Goal: Task Accomplishment & Management: Manage account settings

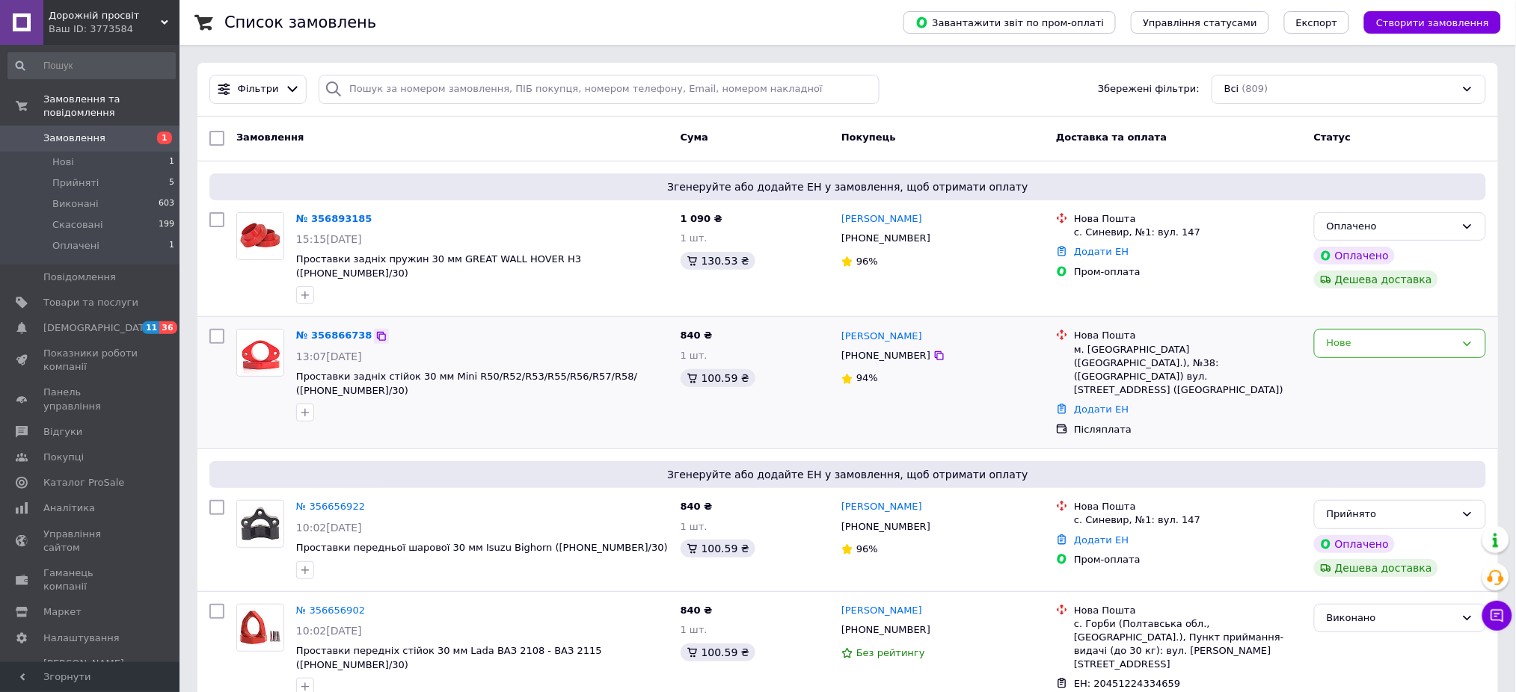
click at [375, 331] on icon at bounding box center [381, 337] width 12 height 12
click at [1352, 336] on div "Нове" at bounding box center [1391, 344] width 129 height 16
click at [1348, 361] on li "Прийнято" at bounding box center [1400, 375] width 171 height 28
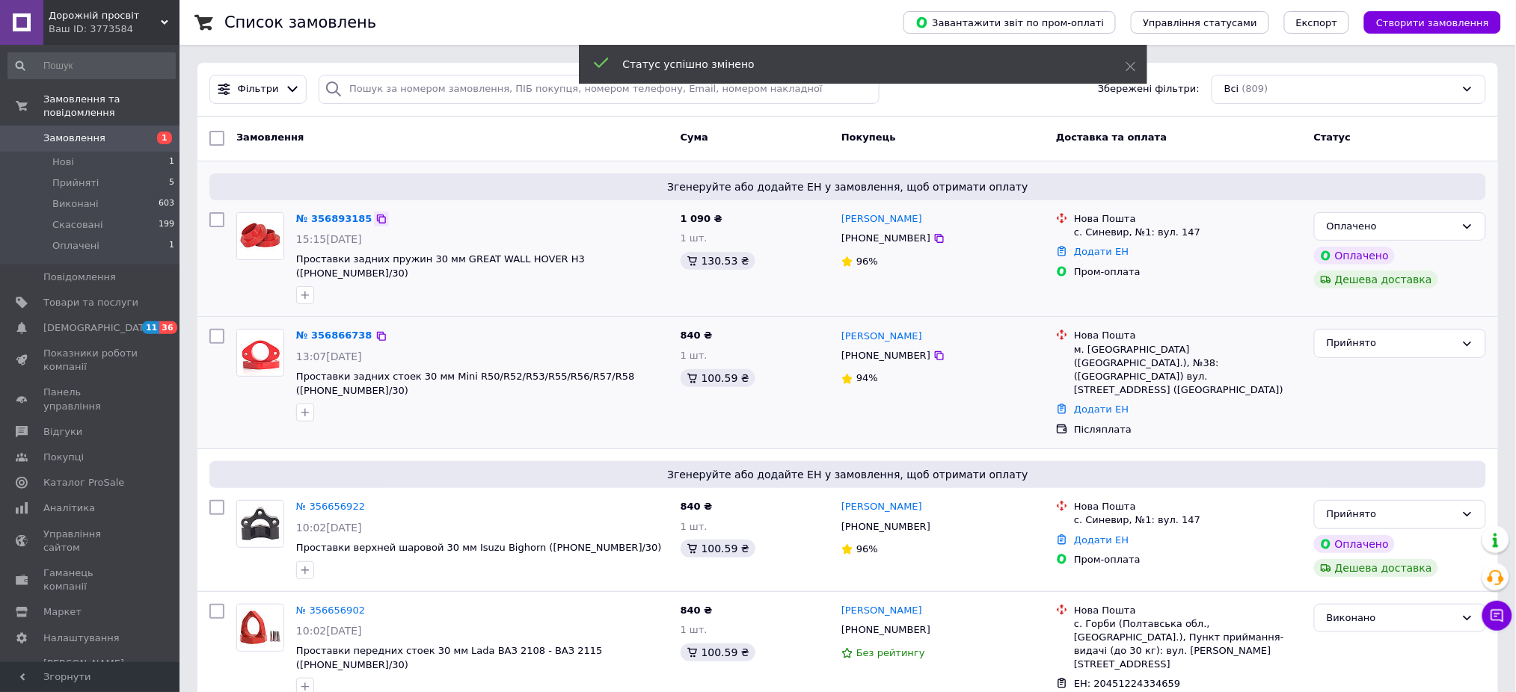
click at [375, 220] on icon at bounding box center [381, 219] width 12 height 12
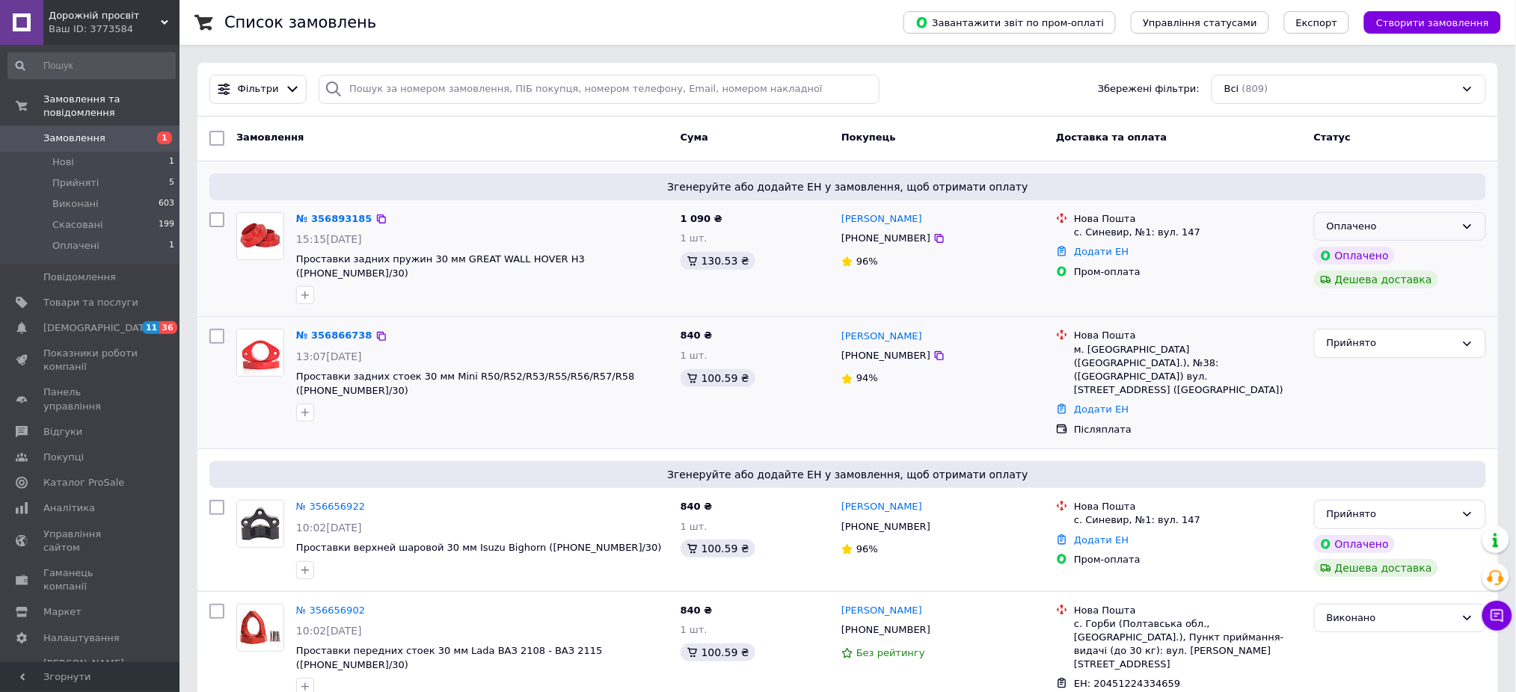
click at [1456, 230] on div "Оплачено" at bounding box center [1400, 226] width 172 height 29
click at [1392, 259] on li "Прийнято" at bounding box center [1400, 258] width 171 height 28
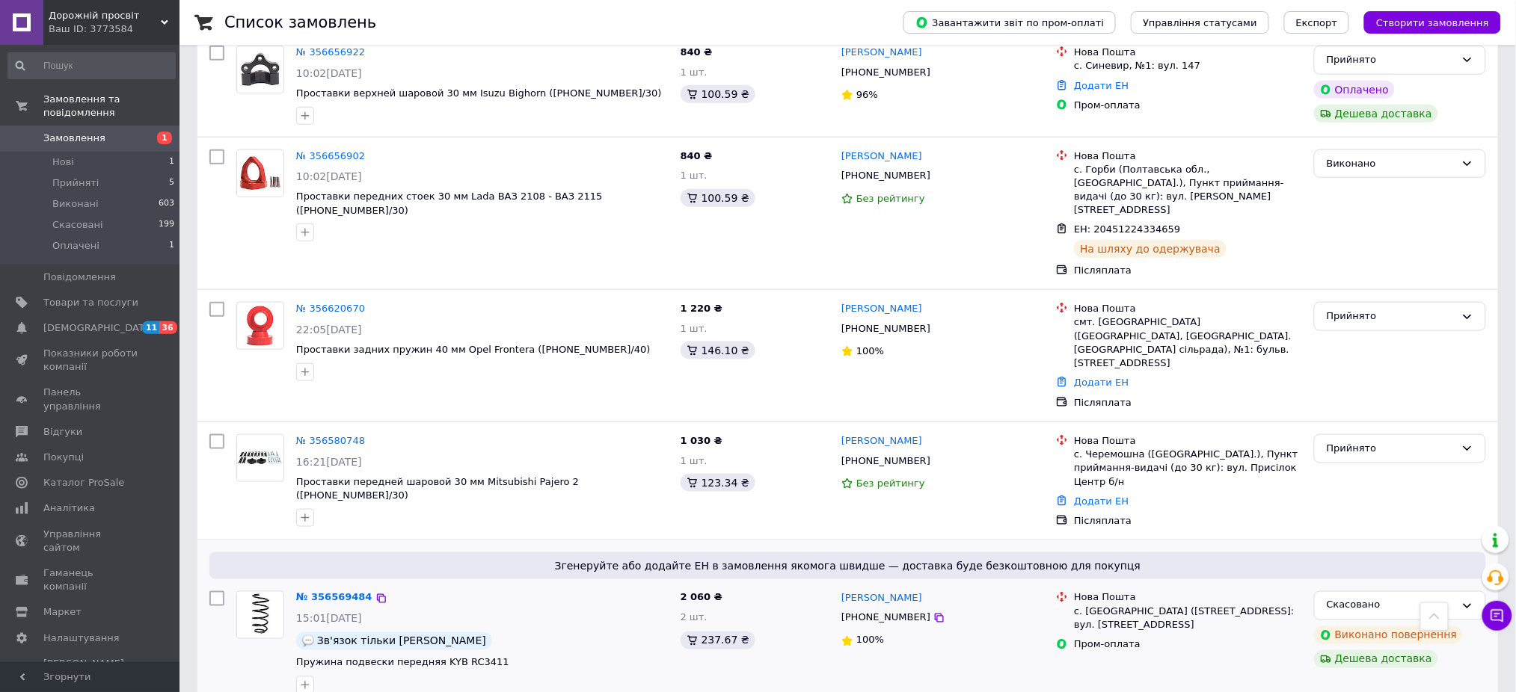
scroll to position [532, 0]
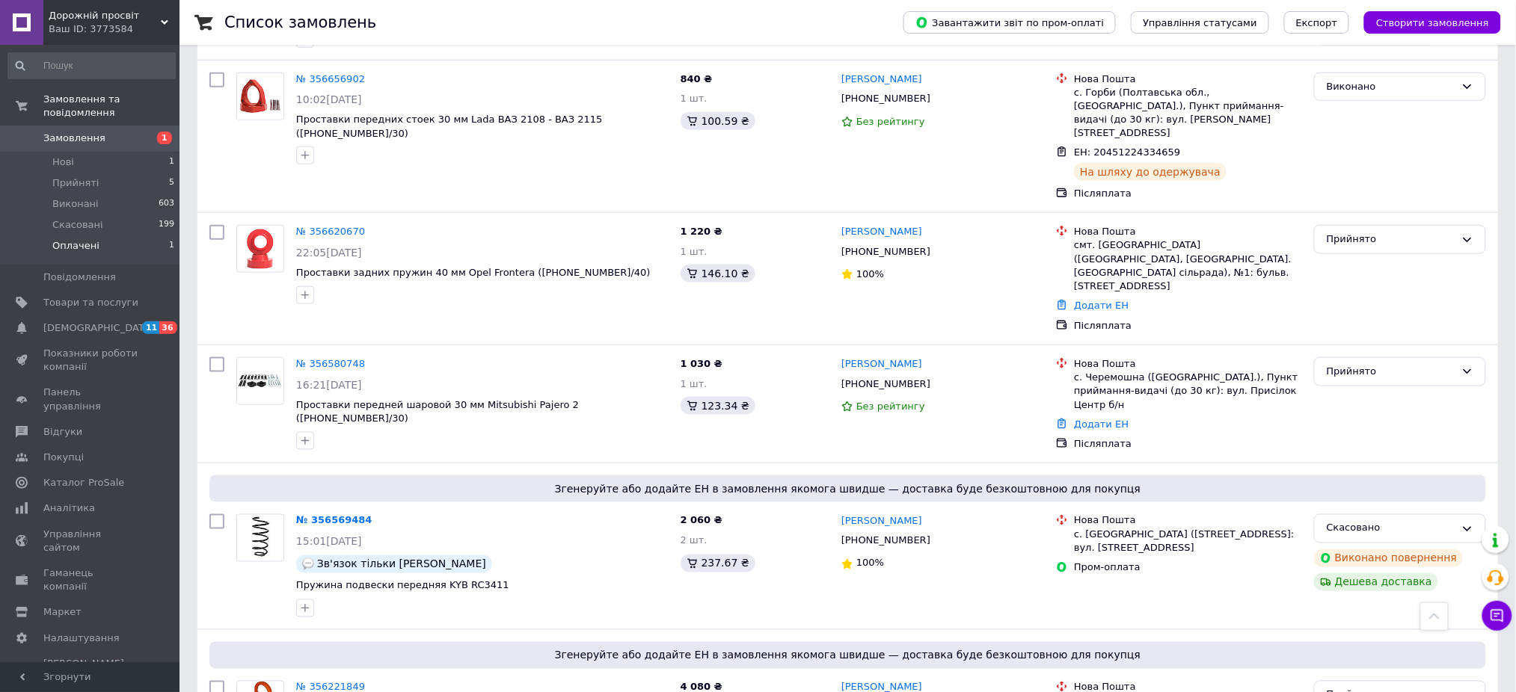
click at [93, 239] on li "Оплачені 1" at bounding box center [91, 250] width 183 height 28
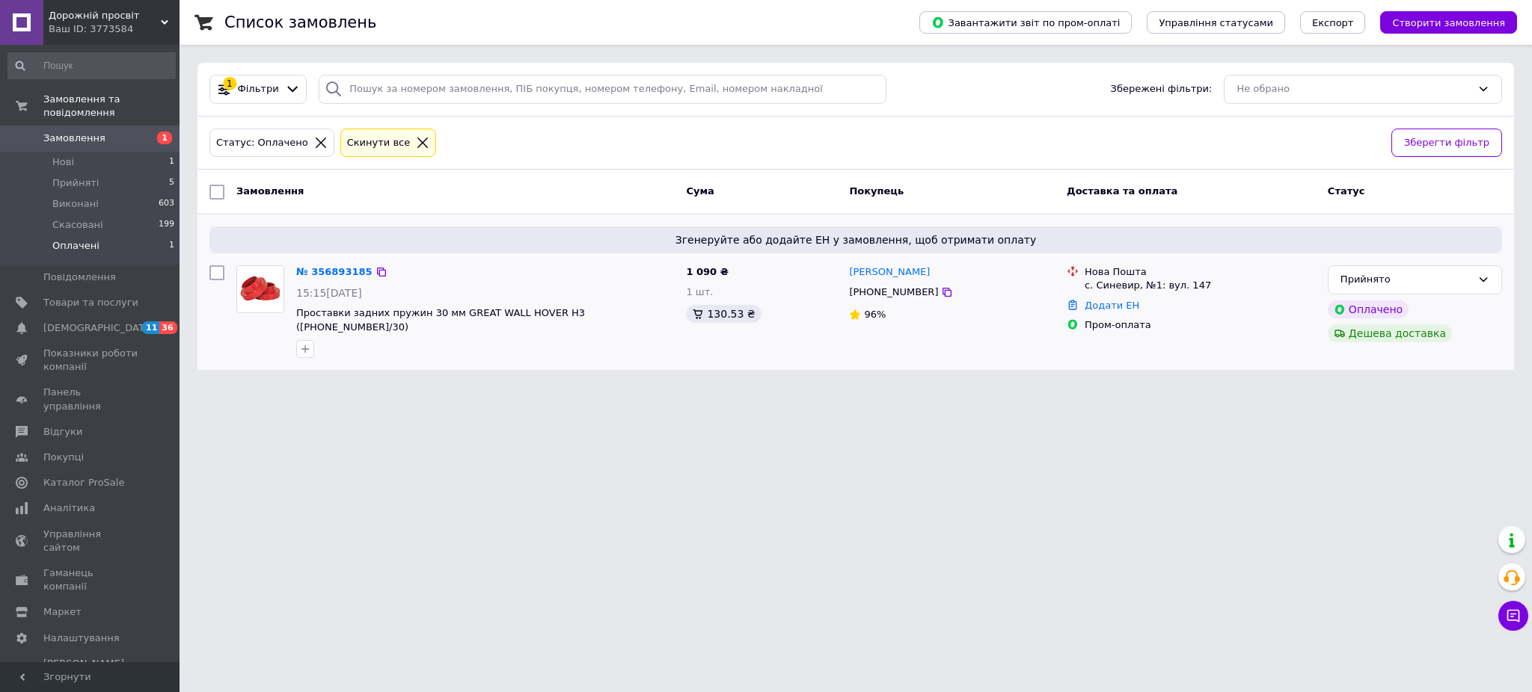
click at [81, 132] on span "Замовлення" at bounding box center [74, 138] width 62 height 13
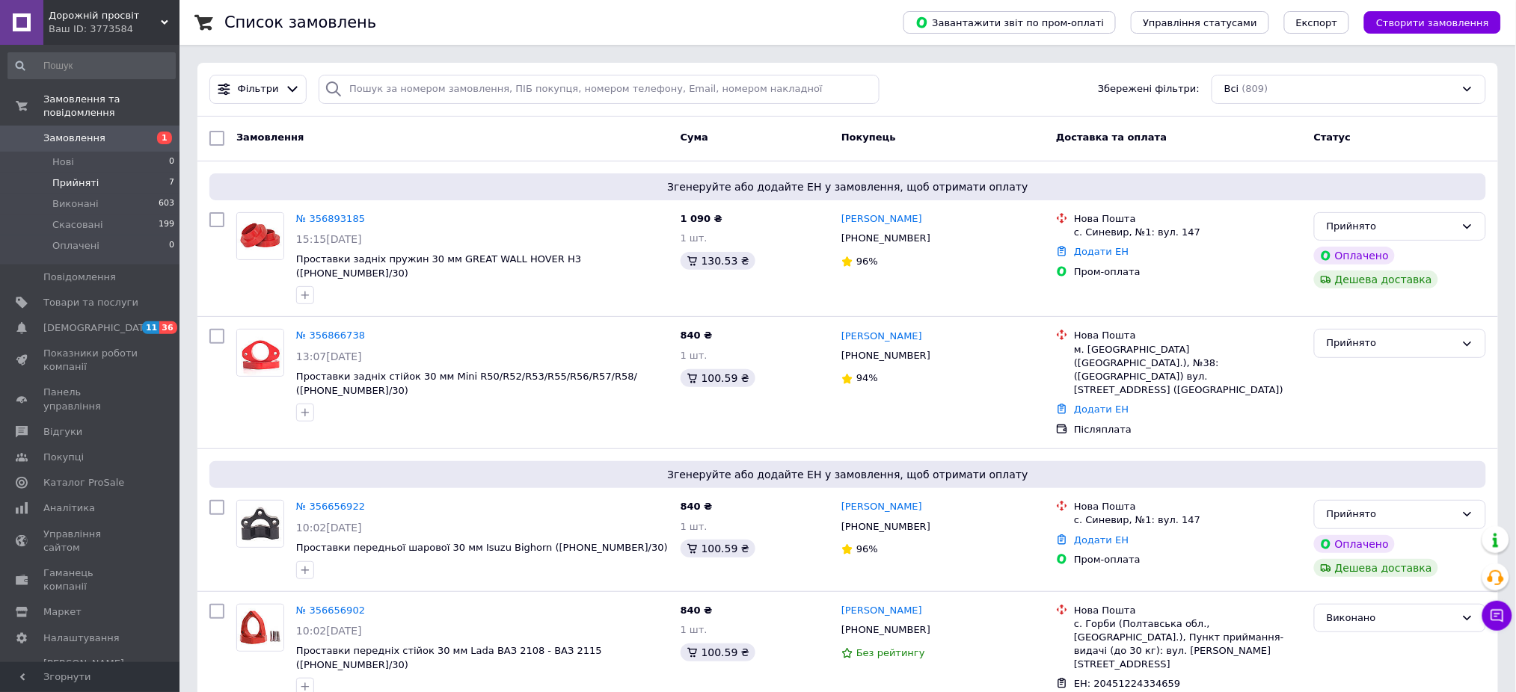
click at [63, 176] on span "Прийняті" at bounding box center [75, 182] width 46 height 13
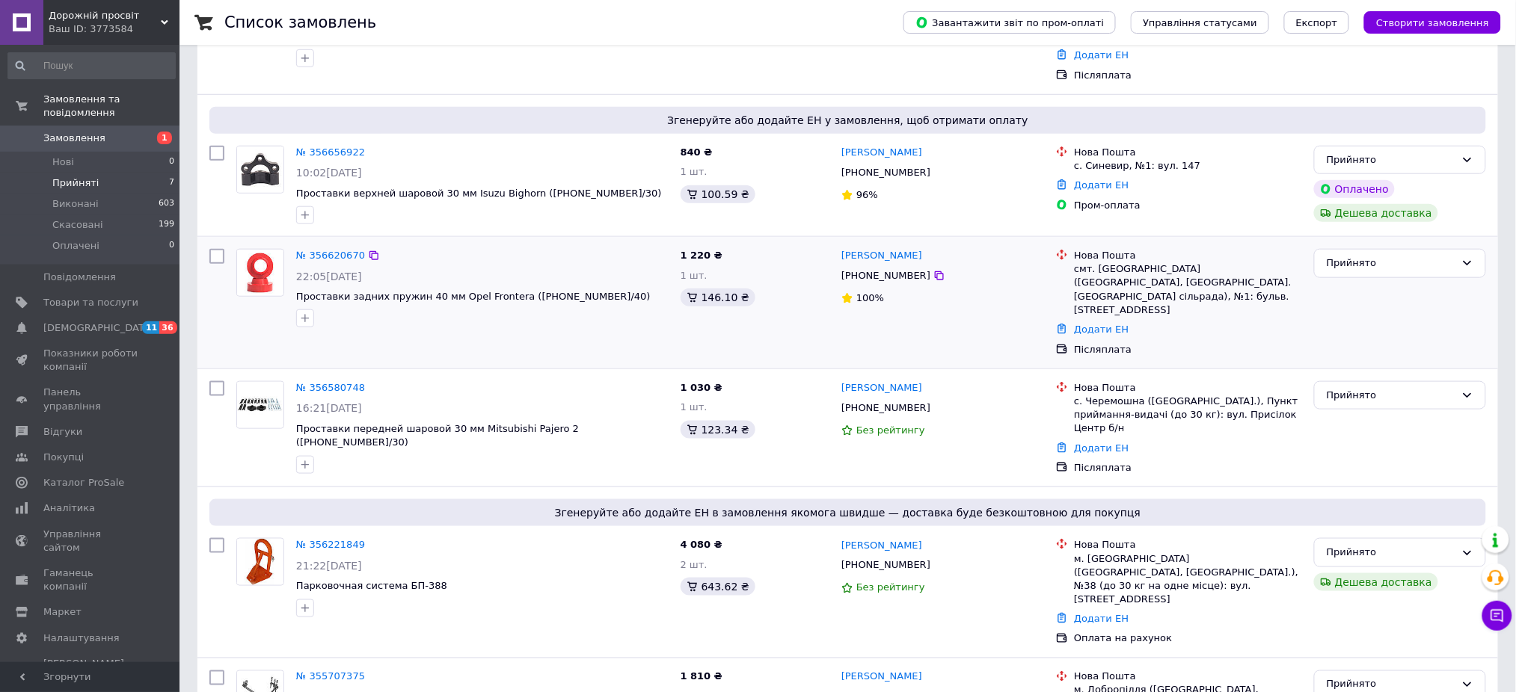
scroll to position [413, 0]
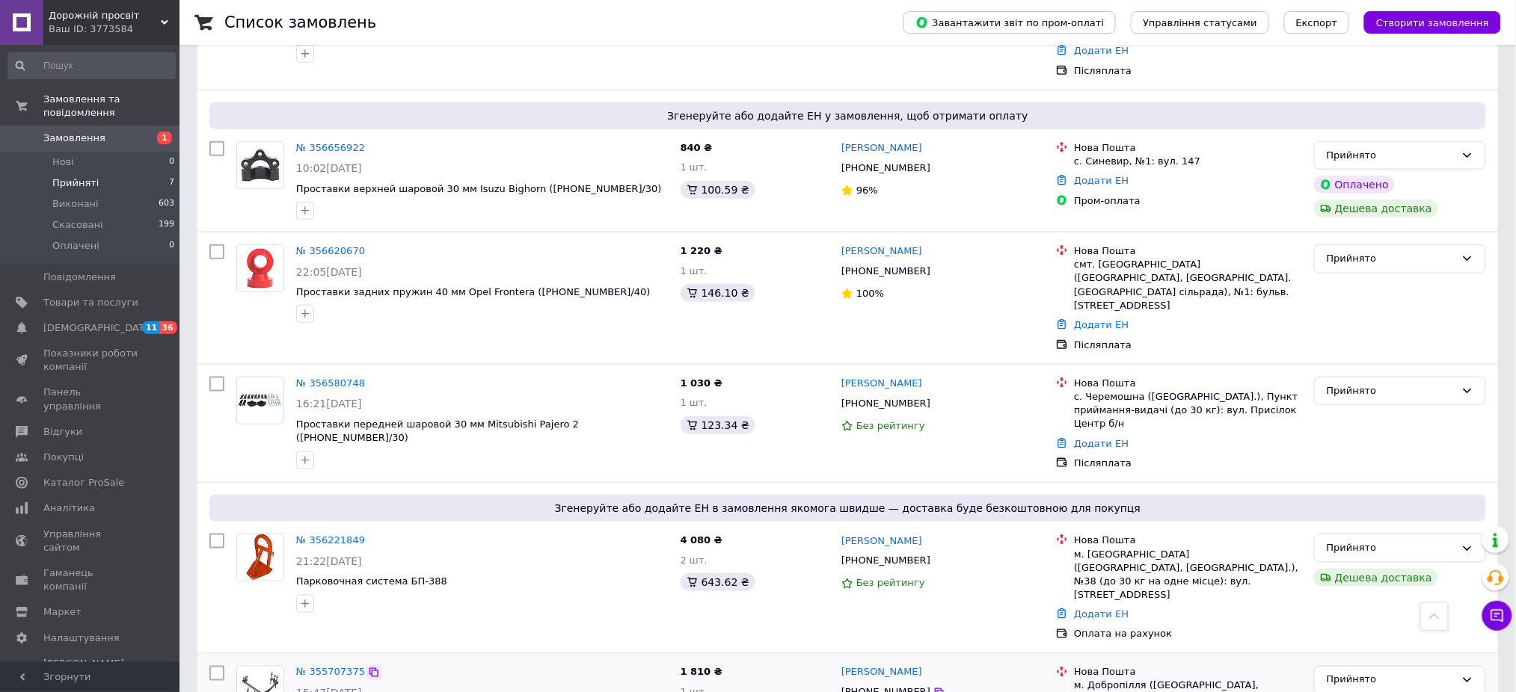
click at [368, 667] on icon at bounding box center [374, 673] width 12 height 12
click at [368, 245] on icon at bounding box center [374, 251] width 12 height 12
click at [1108, 319] on link "Додати ЕН" at bounding box center [1101, 324] width 55 height 11
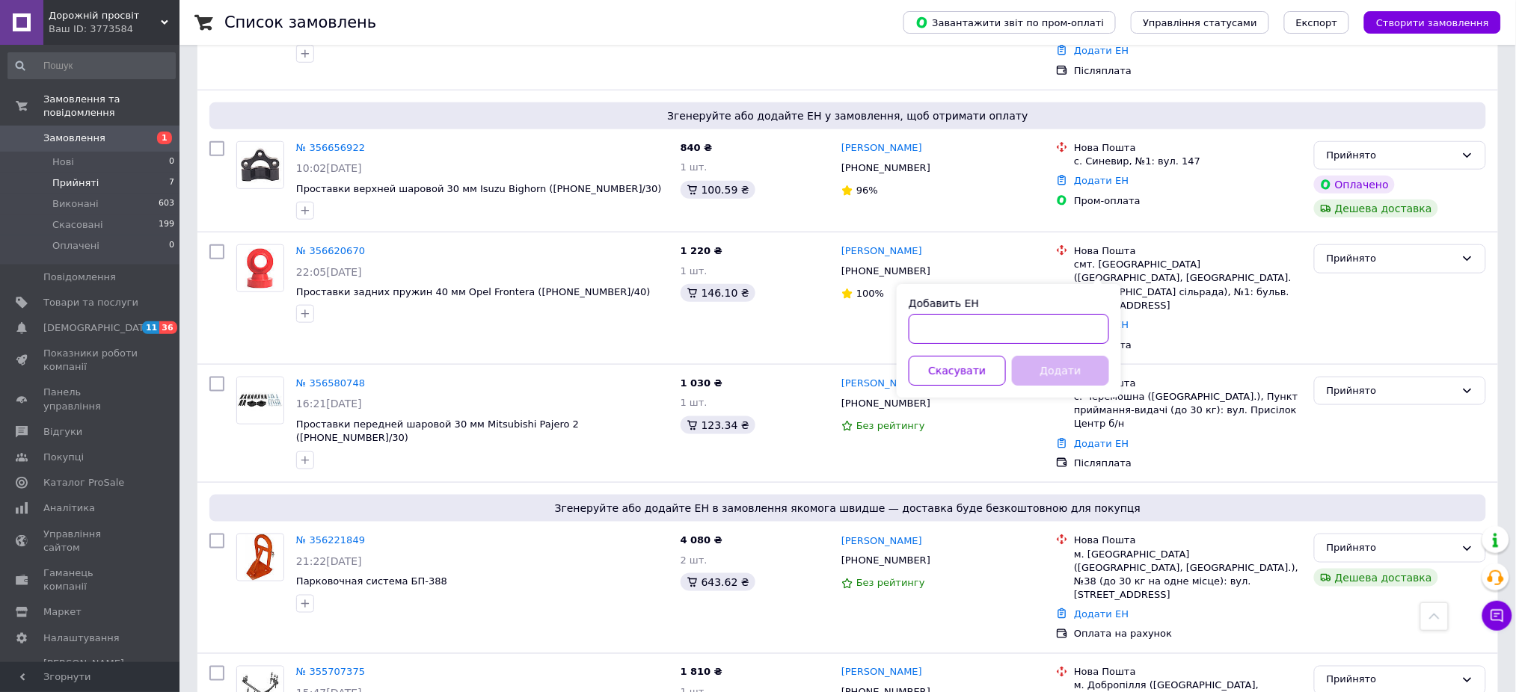
click at [1078, 328] on input "Добавить ЕН" at bounding box center [1009, 329] width 200 height 30
paste input "20451224851651"
type input "20451224851651"
click at [1077, 367] on button "Додати" at bounding box center [1060, 371] width 97 height 30
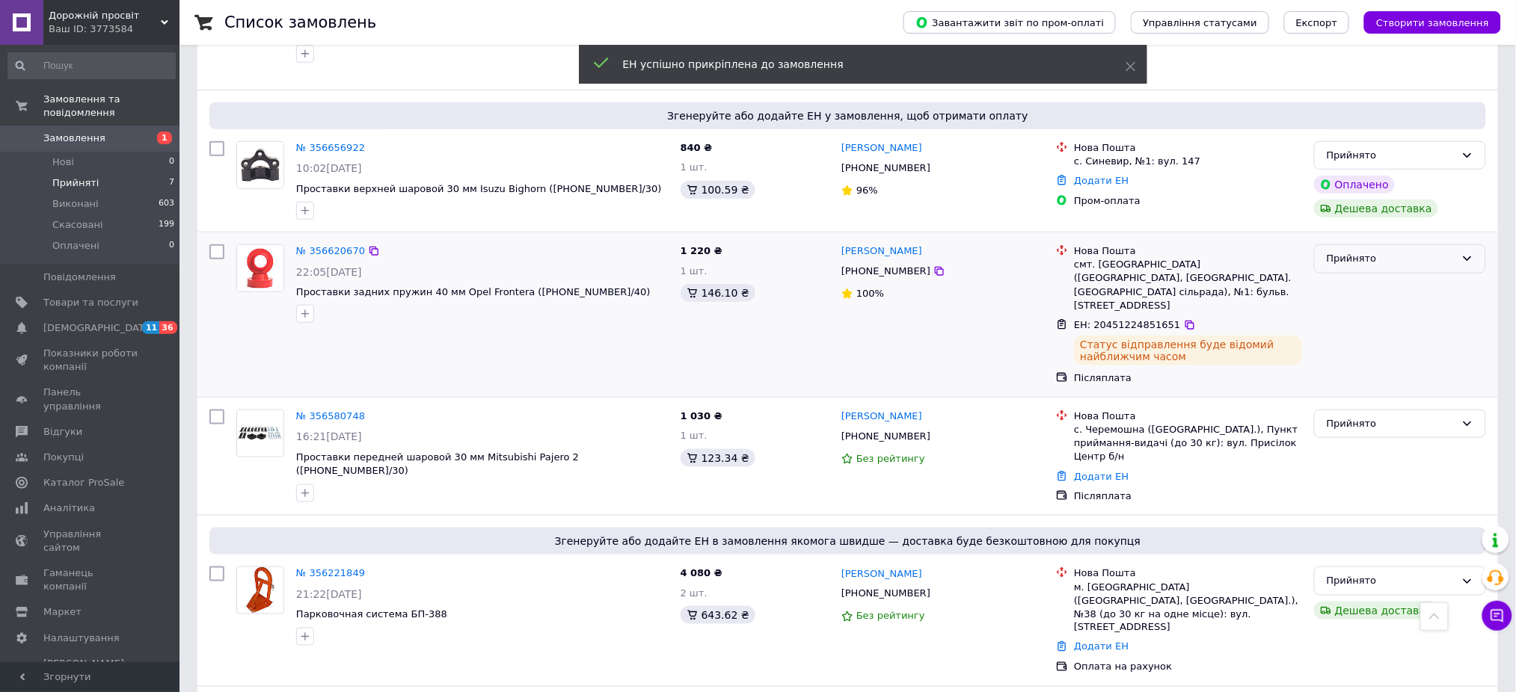
click at [1395, 251] on div "Прийнято" at bounding box center [1391, 259] width 129 height 16
click at [1369, 277] on li "Виконано" at bounding box center [1400, 291] width 171 height 28
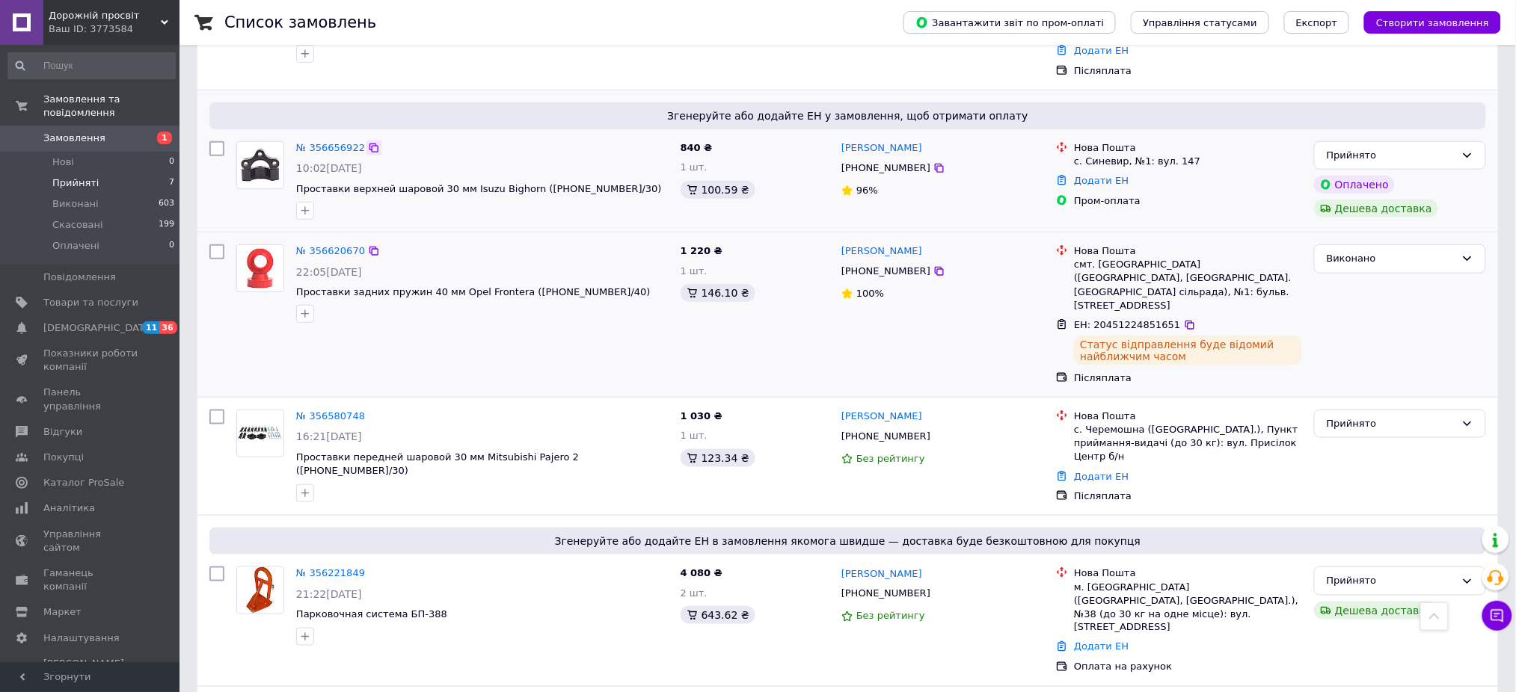
click at [369, 144] on icon at bounding box center [373, 148] width 9 height 9
click at [1082, 175] on link "Додати ЕН" at bounding box center [1101, 180] width 55 height 11
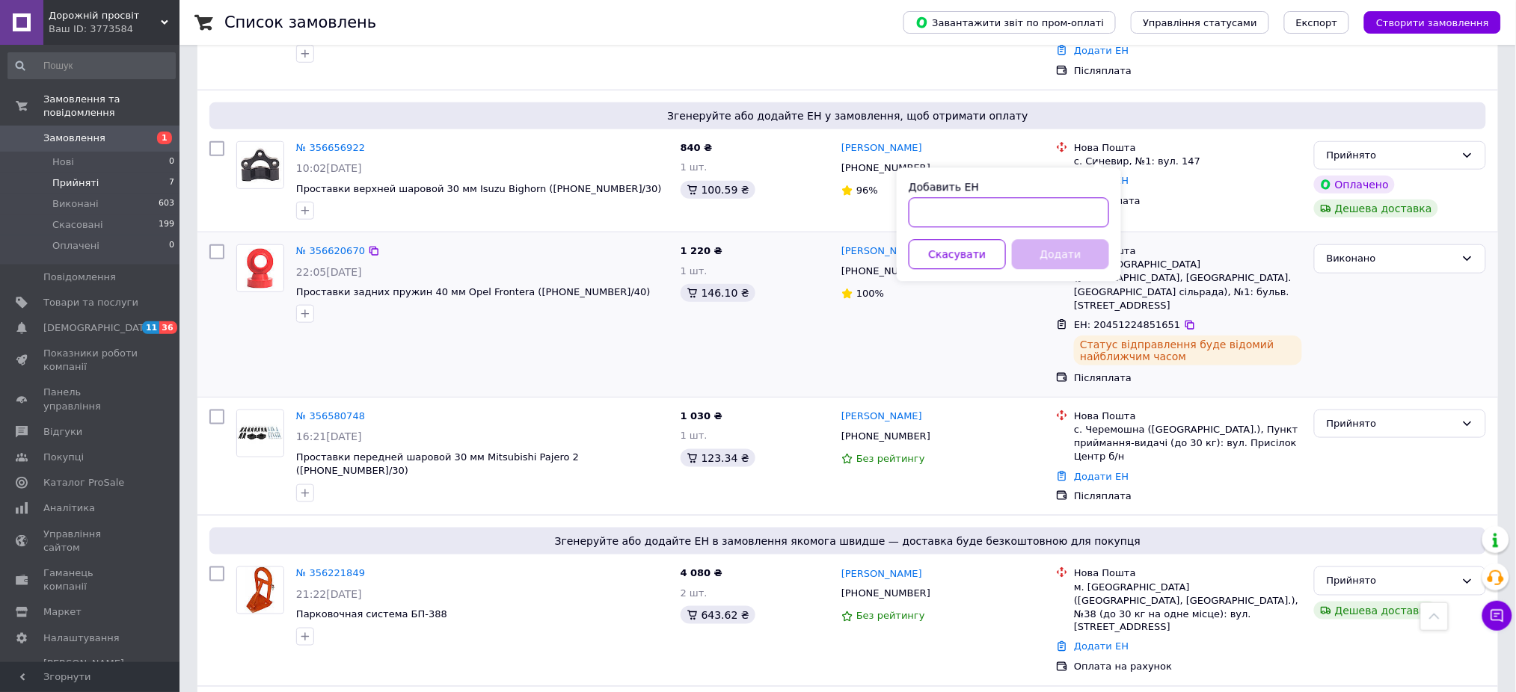
click at [1050, 215] on input "Добавить ЕН" at bounding box center [1009, 213] width 200 height 30
paste input "20451224501618"
type input "20451224501618"
click at [1065, 253] on button "Додати" at bounding box center [1060, 255] width 97 height 30
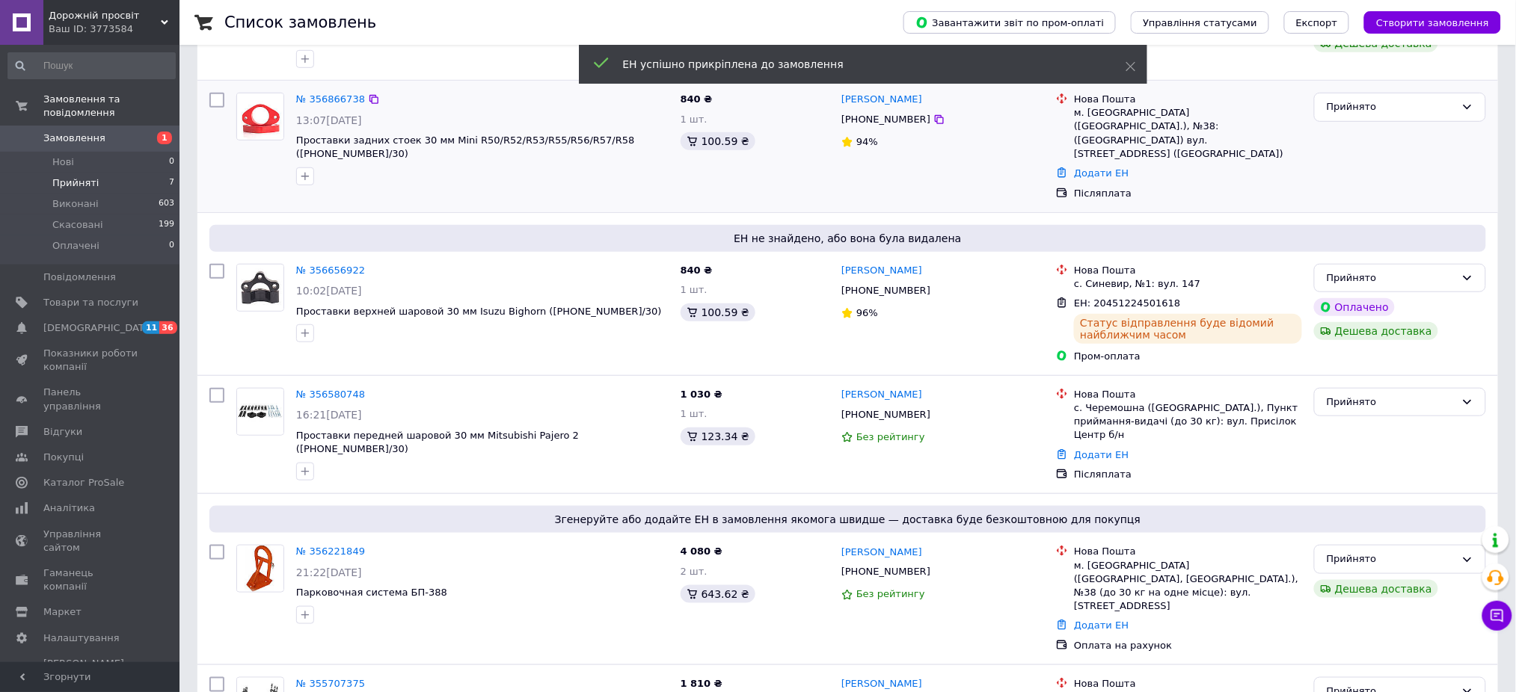
scroll to position [329, 0]
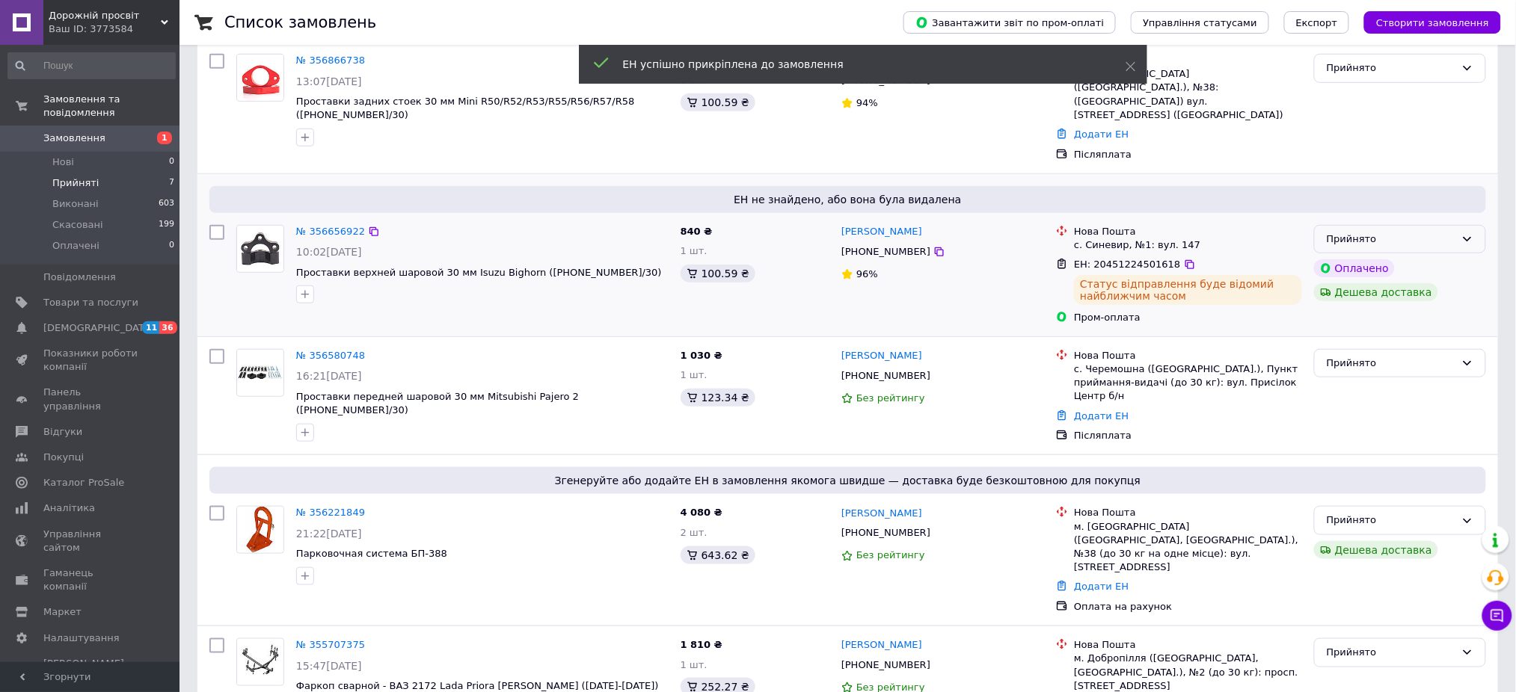
click at [1400, 232] on div "Прийнято" at bounding box center [1391, 240] width 129 height 16
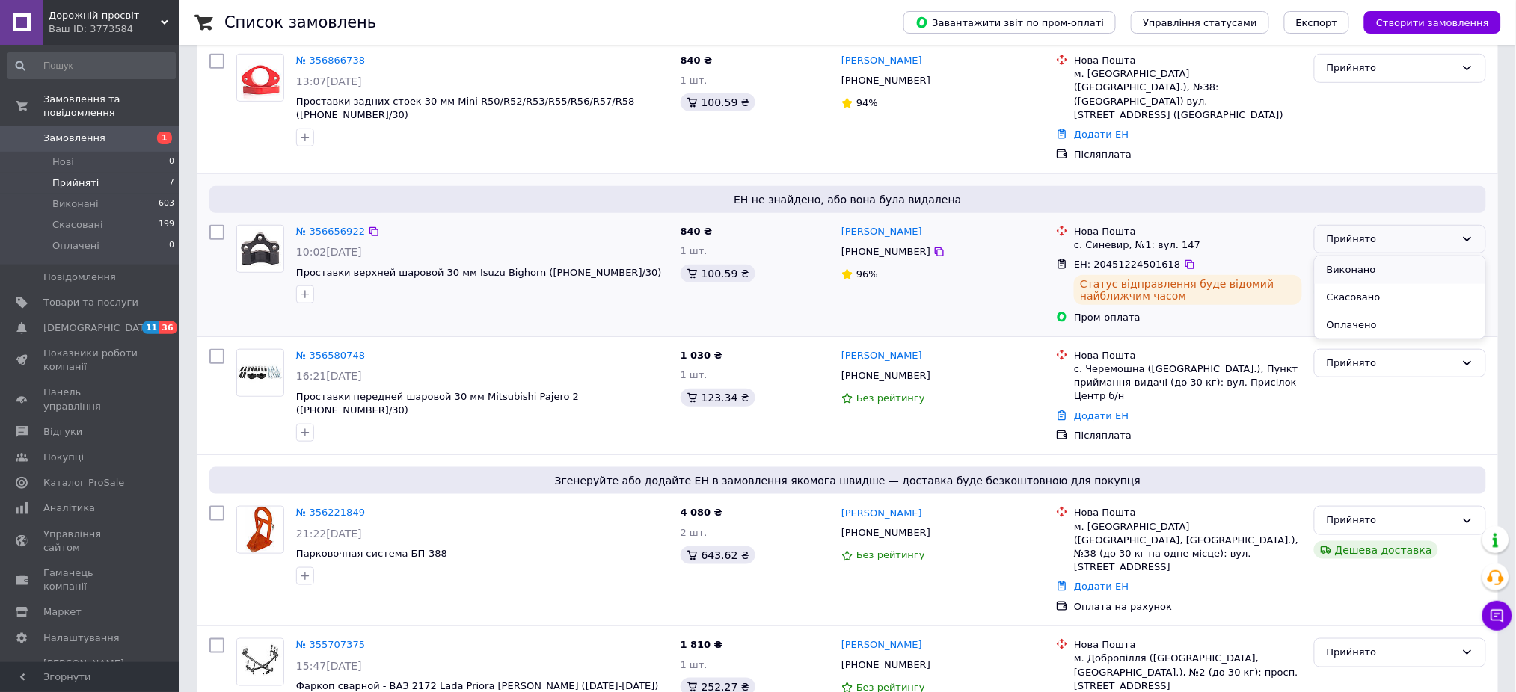
click at [1401, 257] on li "Виконано" at bounding box center [1400, 271] width 171 height 28
click at [368, 350] on icon at bounding box center [374, 356] width 12 height 12
click at [78, 348] on span "Показники роботи компанії" at bounding box center [90, 360] width 95 height 27
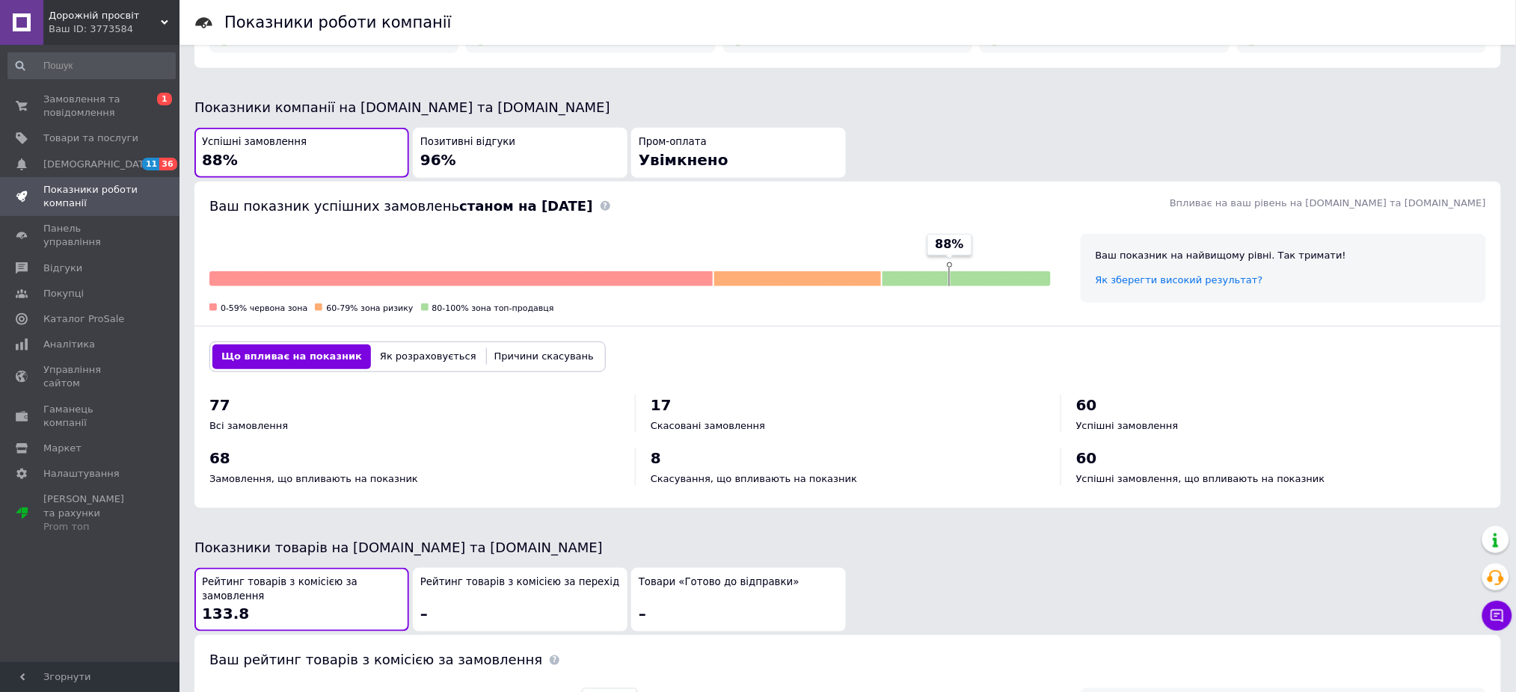
scroll to position [265, 0]
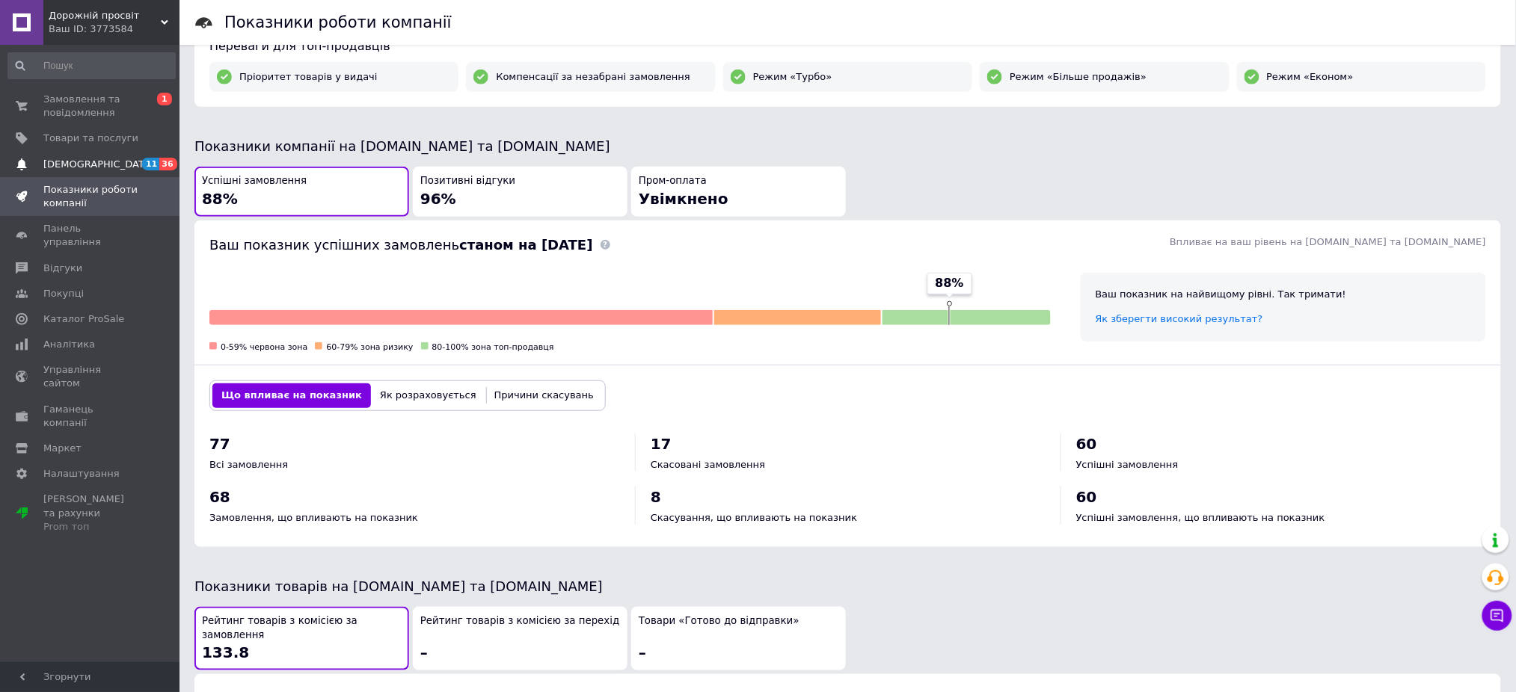
click at [81, 155] on link "[DEMOGRAPHIC_DATA] 11 36" at bounding box center [91, 164] width 183 height 25
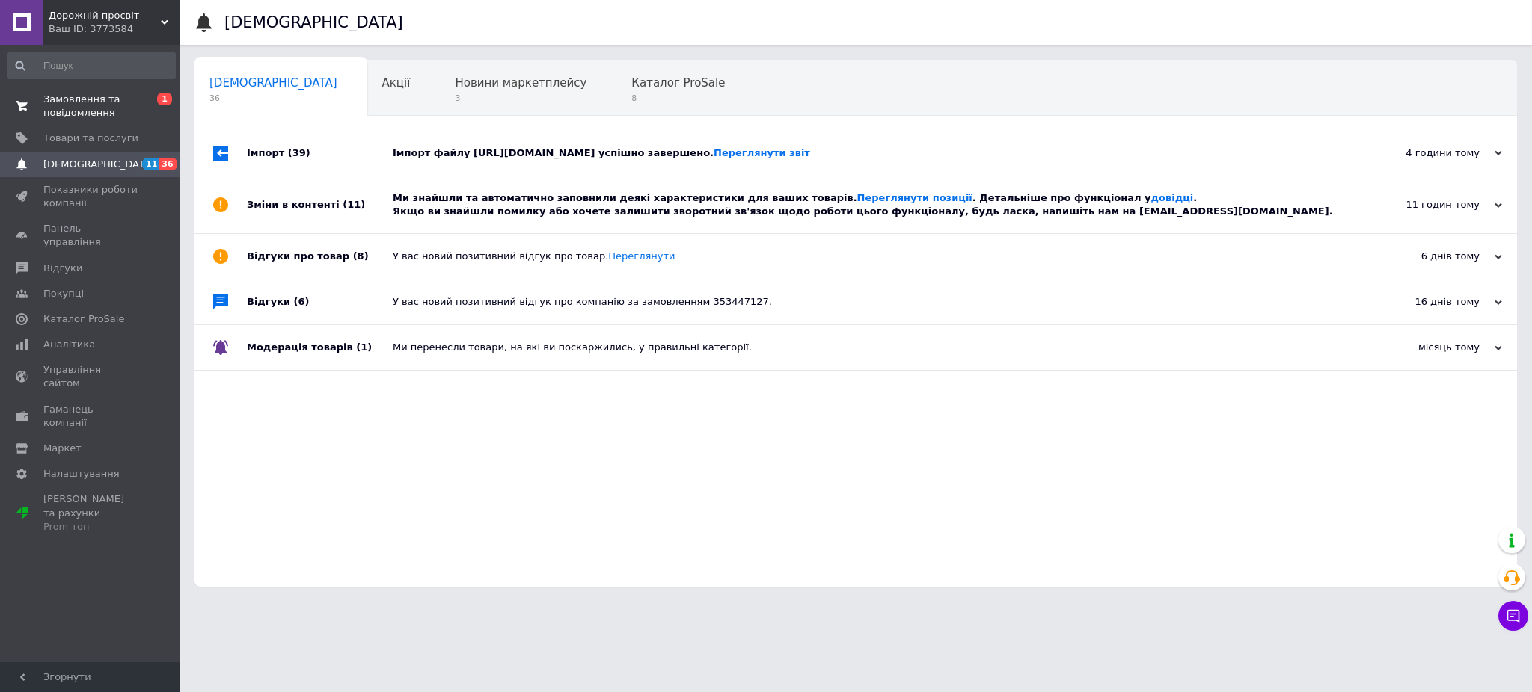
click at [86, 96] on span "Замовлення та повідомлення" at bounding box center [90, 106] width 95 height 27
